Goal: Find specific page/section: Find specific page/section

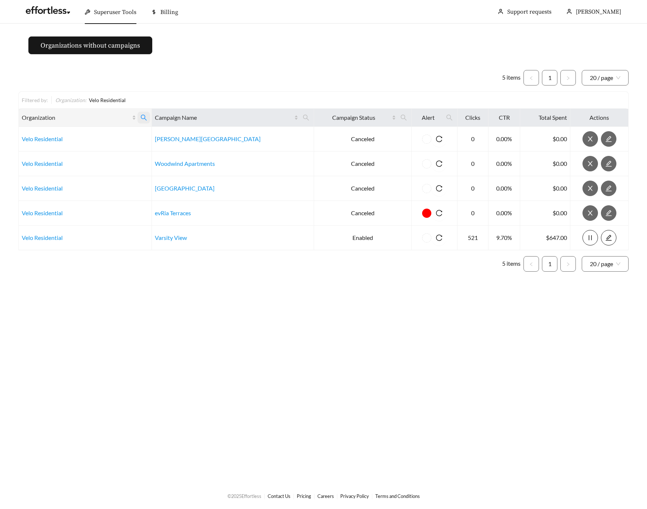
click at [147, 115] on icon "search" at bounding box center [144, 118] width 6 height 6
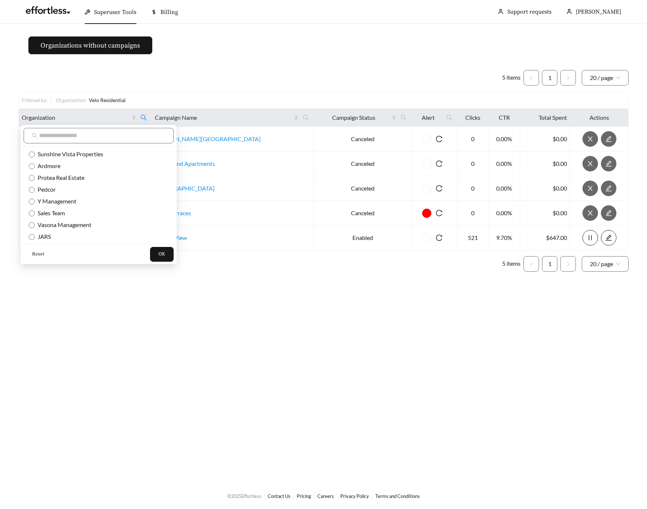
click at [38, 257] on span "Reset" at bounding box center [38, 254] width 12 height 7
click at [150, 258] on button "OK" at bounding box center [162, 254] width 24 height 15
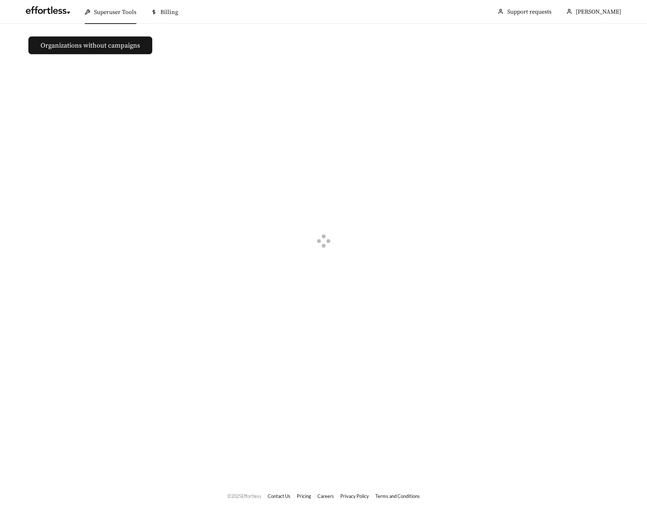
click at [273, 185] on div at bounding box center [323, 242] width 610 height 357
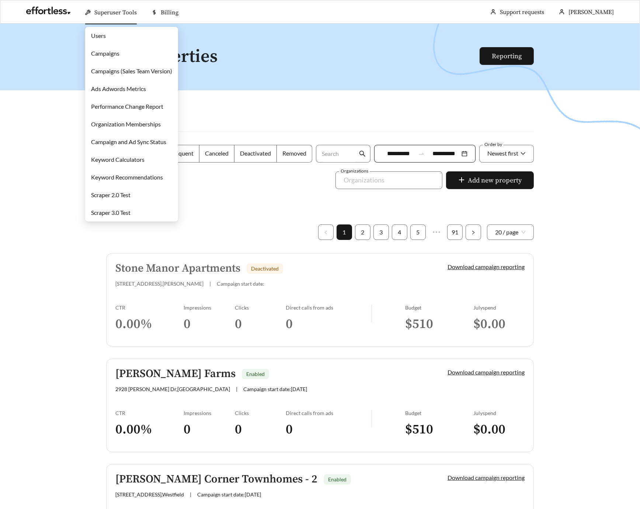
click at [108, 50] on link "Campaigns" at bounding box center [105, 53] width 28 height 7
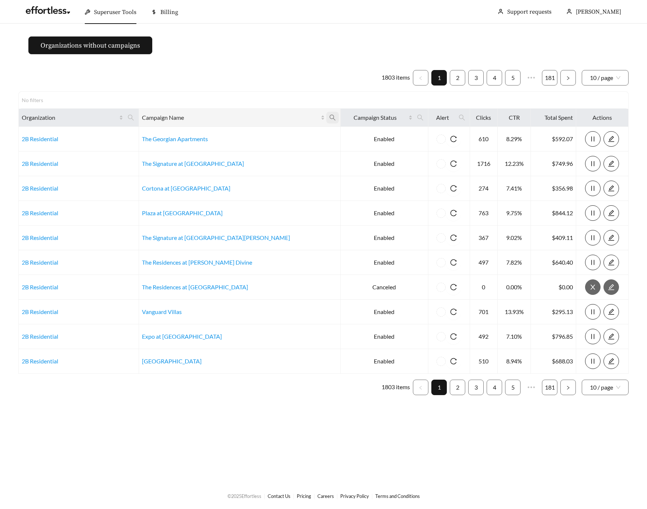
click at [329, 121] on icon "search" at bounding box center [332, 117] width 7 height 7
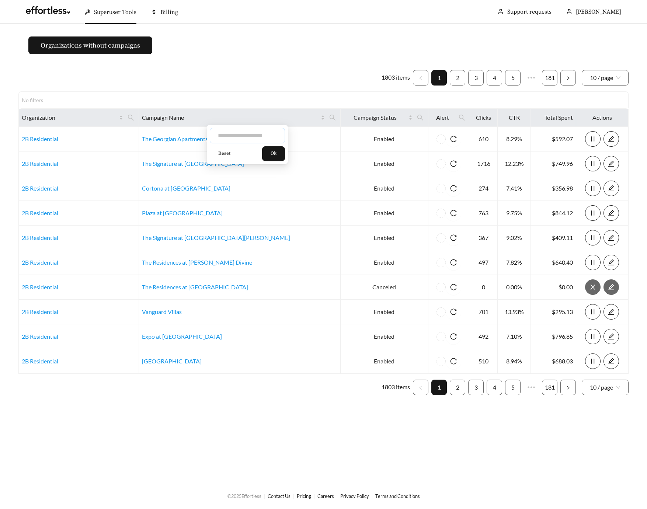
click at [263, 141] on input "text" at bounding box center [247, 135] width 75 height 15
type input "*******"
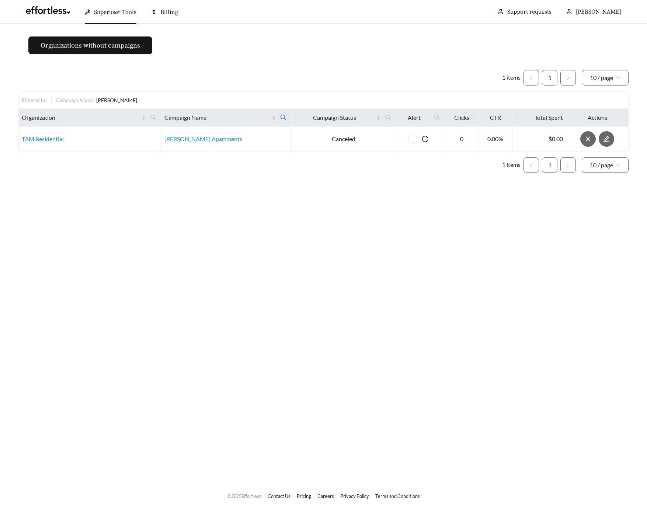
click at [205, 313] on main "Organizations without campaigns 1 items 1 10 / page Filtered by: Campaign Name …" at bounding box center [323, 253] width 647 height 459
